Goal: Task Accomplishment & Management: Complete application form

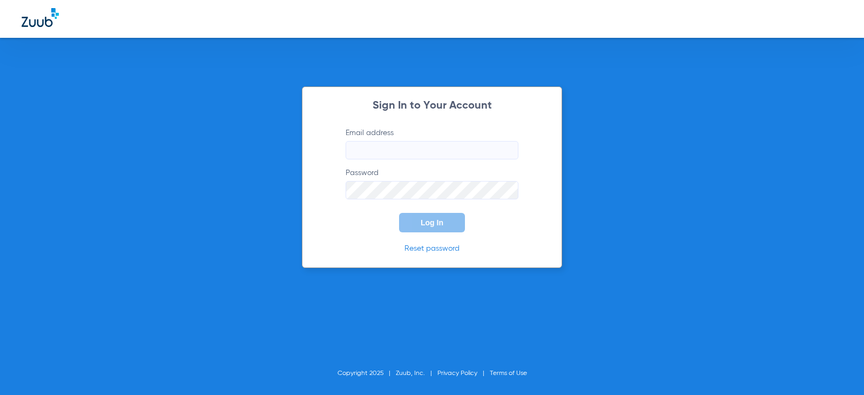
click at [392, 154] on input "Email address" at bounding box center [432, 150] width 173 height 18
type input "[EMAIL_ADDRESS][DOMAIN_NAME]"
click at [437, 221] on span "Log In" at bounding box center [432, 222] width 23 height 9
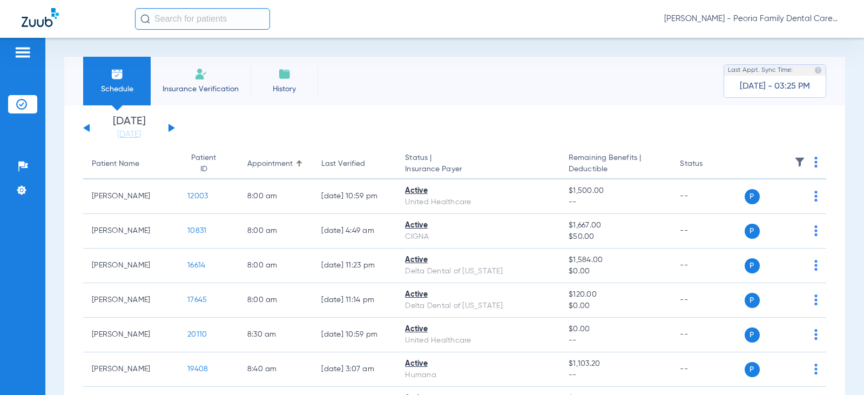
click at [171, 128] on button at bounding box center [172, 128] width 6 height 8
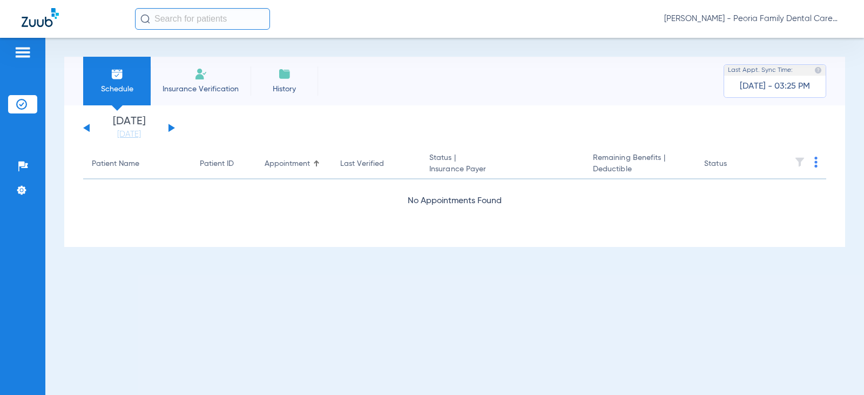
click at [171, 128] on button at bounding box center [172, 128] width 6 height 8
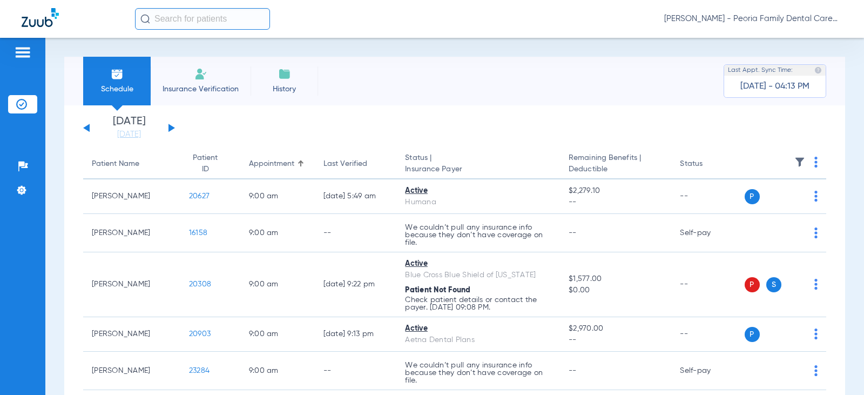
click at [194, 72] on img at bounding box center [200, 74] width 13 height 13
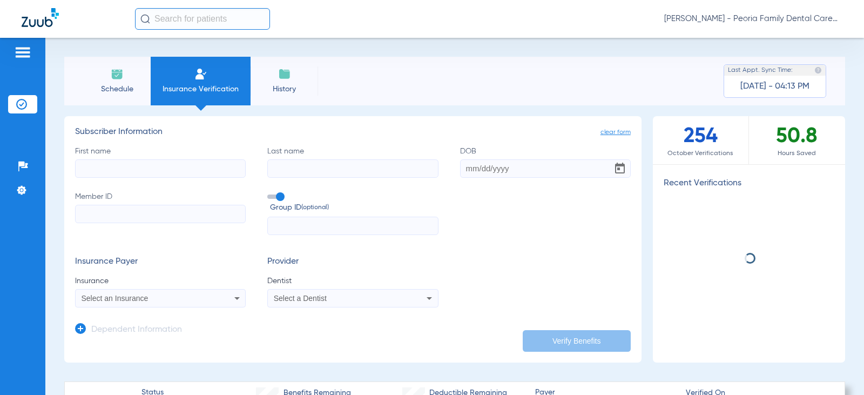
click at [109, 162] on input "First name" at bounding box center [160, 168] width 171 height 18
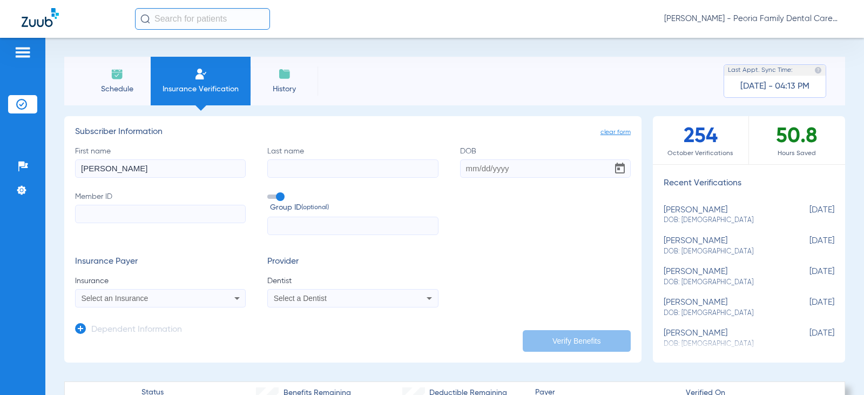
type input "[PERSON_NAME]"
click at [475, 168] on input "DOB" at bounding box center [545, 168] width 171 height 18
type input "[DATE]"
click at [212, 213] on input "Member ID" at bounding box center [160, 214] width 171 height 18
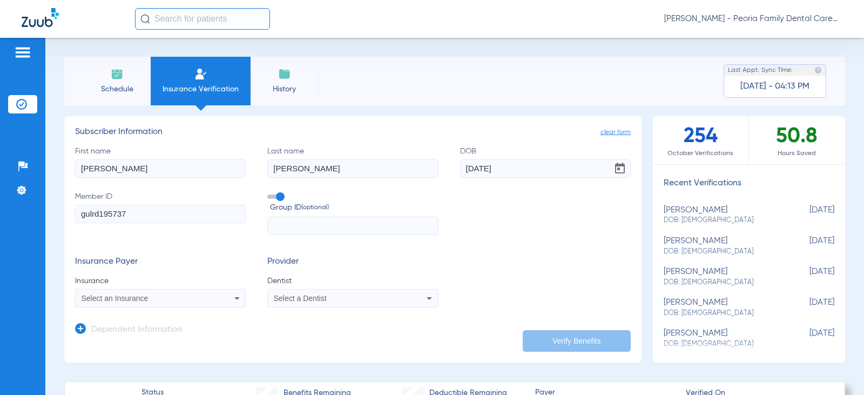
type input "gulrd195737"
click at [183, 305] on div "Select an Insurance" at bounding box center [161, 298] width 170 height 13
type input "guardian"
click at [95, 279] on span "Guardian Life Insurance Co. Of America" at bounding box center [151, 283] width 134 height 9
click at [308, 294] on span "Select a Dentist" at bounding box center [300, 298] width 53 height 9
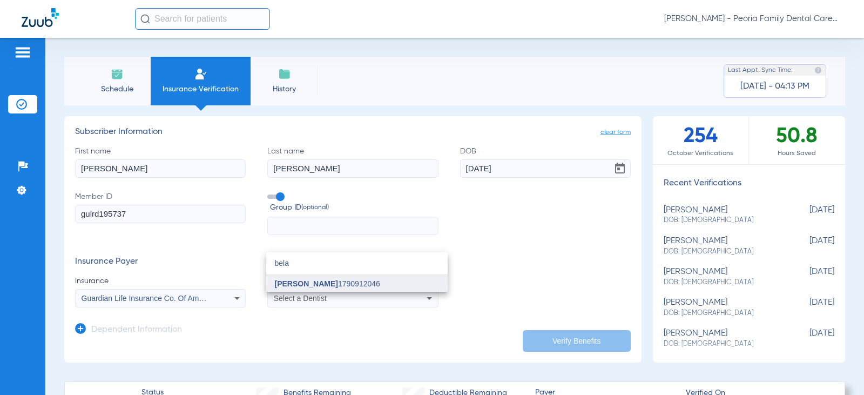
type input "bela"
click at [322, 280] on span "[PERSON_NAME] 1790912046" at bounding box center [327, 284] width 105 height 8
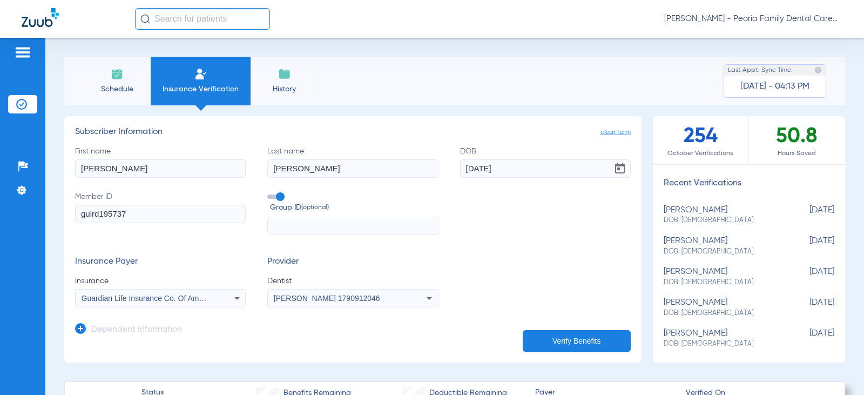
click at [557, 342] on button "Verify Benefits" at bounding box center [577, 341] width 108 height 22
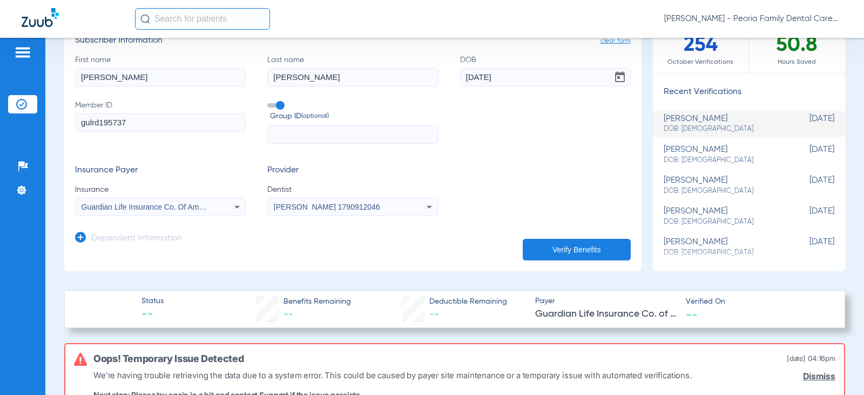
scroll to position [162, 0]
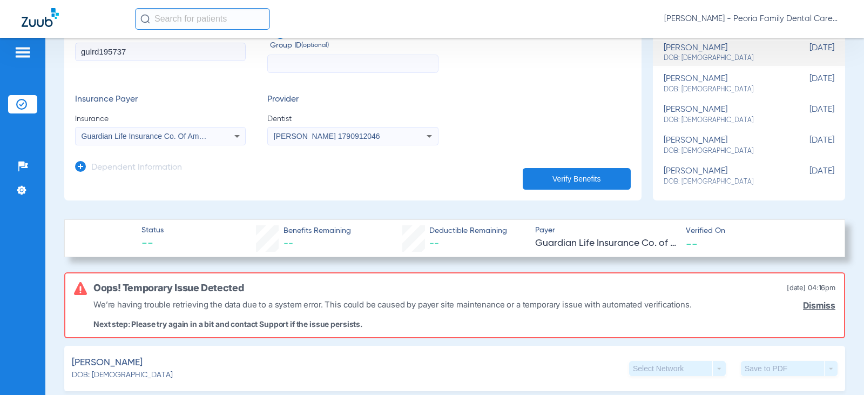
click at [808, 302] on link "Dismiss" at bounding box center [819, 305] width 32 height 10
